Goal: Transaction & Acquisition: Purchase product/service

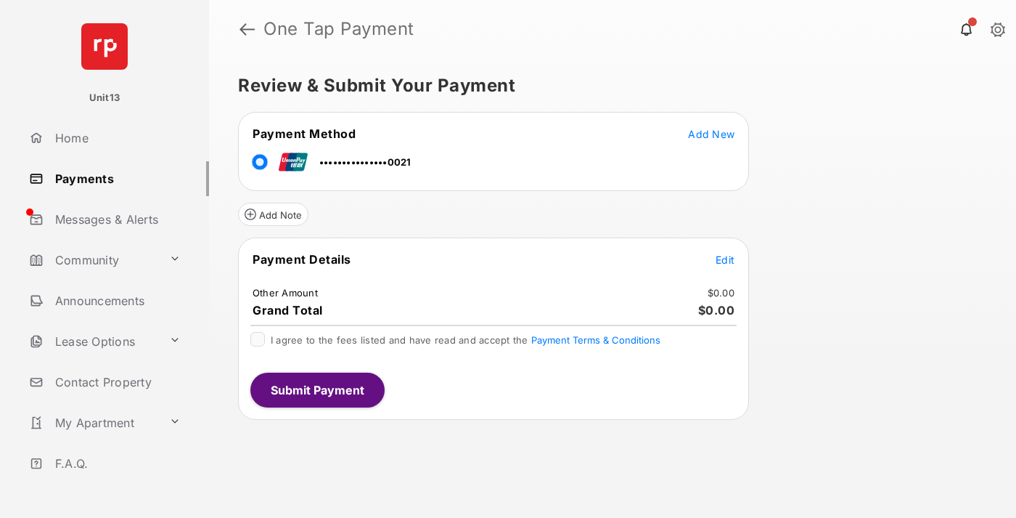
click at [725, 259] on span "Edit" at bounding box center [725, 259] width 19 height 12
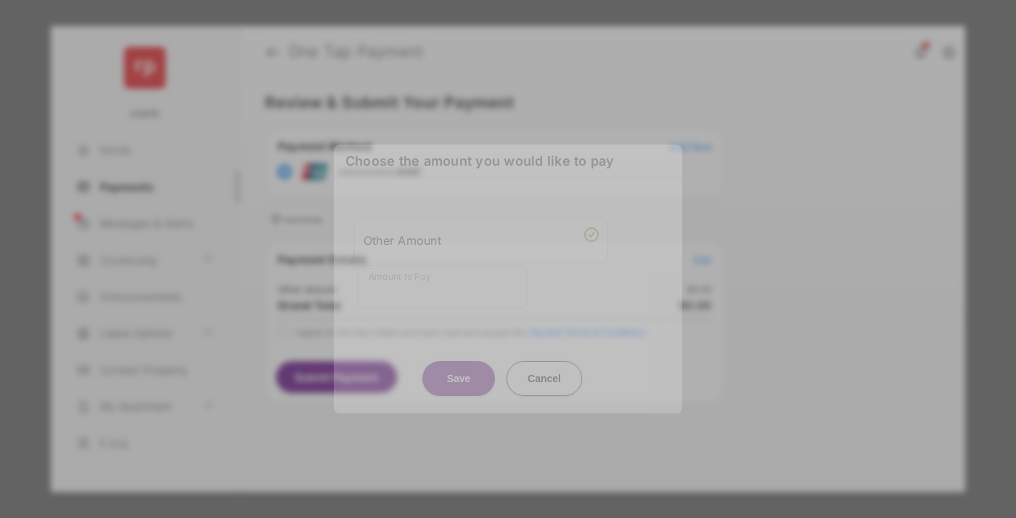
click at [481, 232] on div "Other Amount" at bounding box center [481, 240] width 235 height 25
type input "****"
click at [459, 362] on button "Save" at bounding box center [459, 378] width 73 height 35
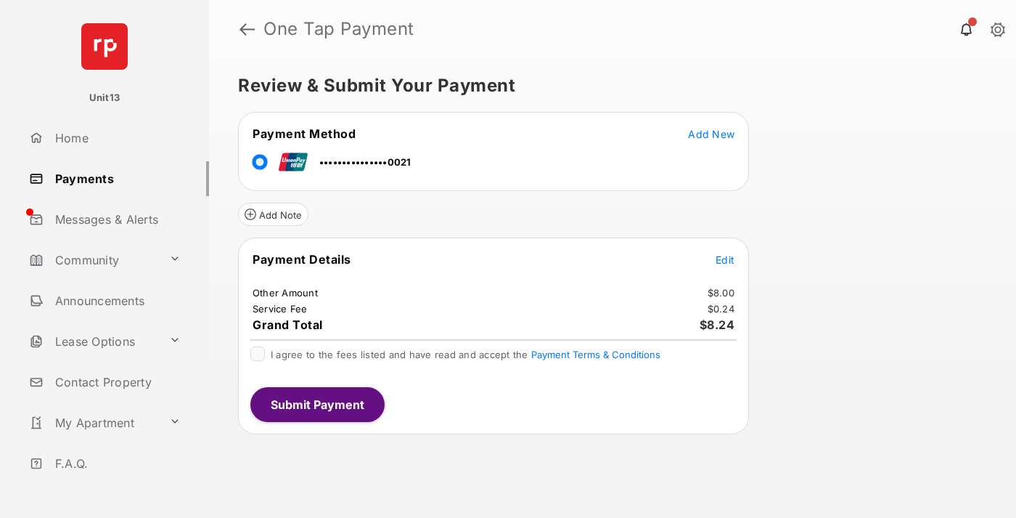
click at [725, 259] on span "Edit" at bounding box center [725, 259] width 19 height 12
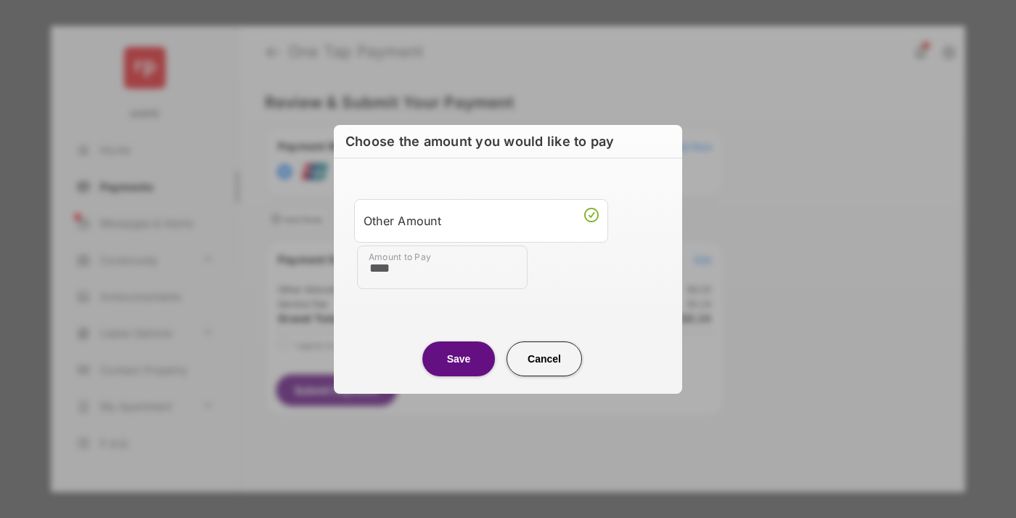
click at [459, 358] on button "Save" at bounding box center [459, 357] width 73 height 35
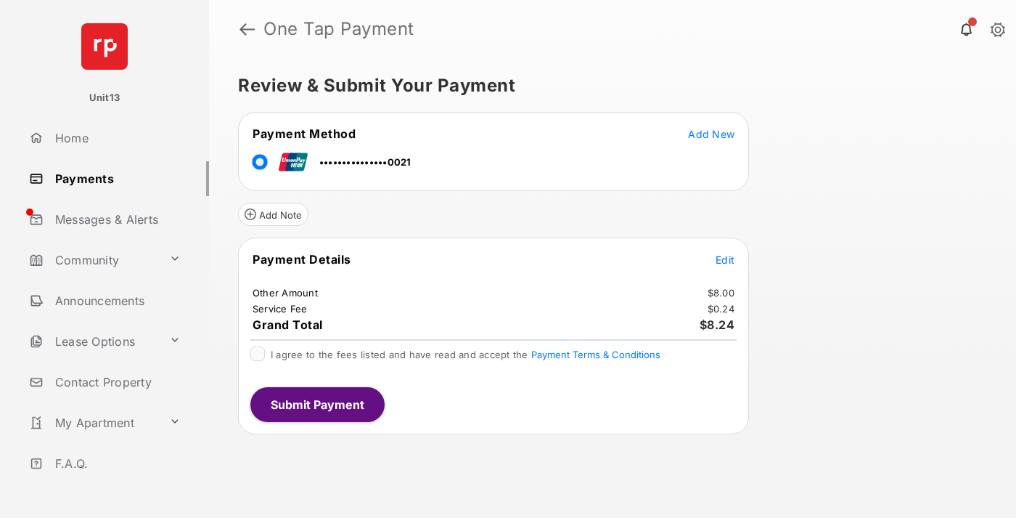
click at [317, 404] on button "Submit Payment" at bounding box center [317, 404] width 134 height 35
